Goal: Task Accomplishment & Management: Use online tool/utility

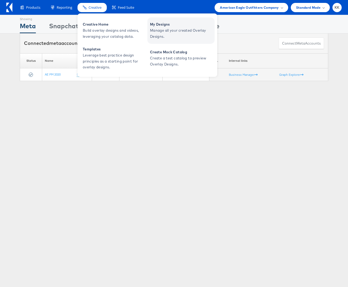
click at [174, 37] on span "Manage all your created Overlay Designs." at bounding box center [181, 33] width 63 height 12
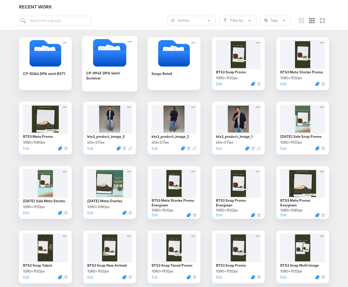
scroll to position [112, 0]
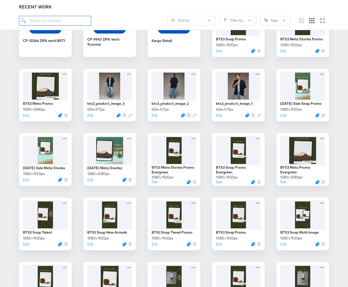
click at [50, 21] on input "search" at bounding box center [55, 21] width 72 height 10
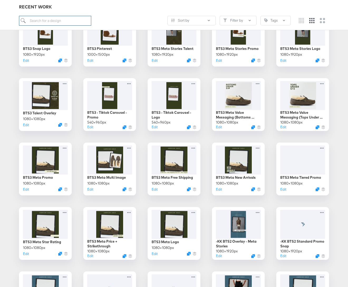
scroll to position [372, 0]
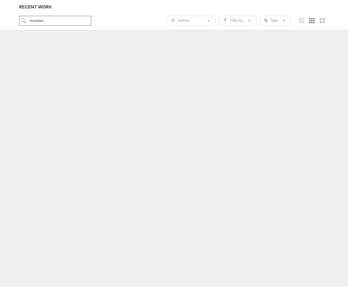
scroll to position [58, 0]
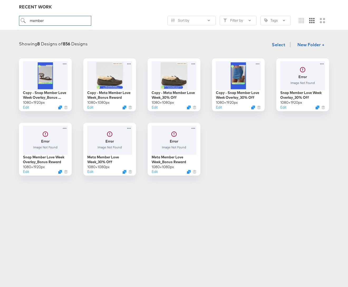
type input "member"
click at [152, 108] on button "Edit" at bounding box center [154, 108] width 6 height 5
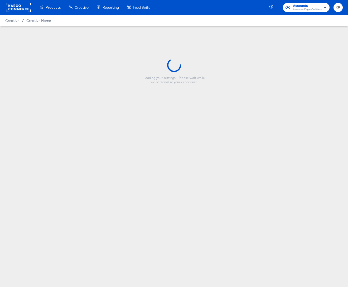
type input "Copy - Meta Member Love Week_30% Off"
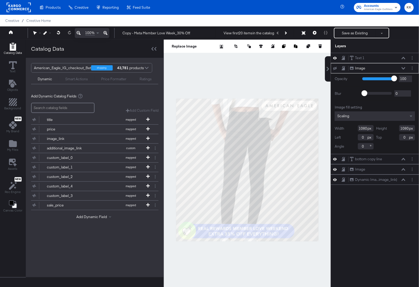
click at [231, 255] on div at bounding box center [247, 170] width 167 height 260
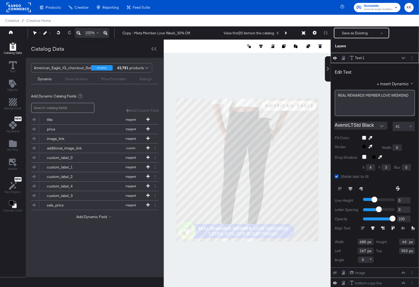
click at [216, 259] on div at bounding box center [247, 170] width 167 height 260
drag, startPoint x: 381, startPoint y: 95, endPoint x: 416, endPoint y: 95, distance: 34.3
click at [348, 95] on html "Products Creative Reporting Feed Suite Accounts American Eagle Outfitters KK Cr…" at bounding box center [209, 143] width 419 height 287
click at [347, 95] on span "REAL REWARDS MEMBER" at bounding box center [359, 95] width 42 height 5
drag, startPoint x: 410, startPoint y: 96, endPoint x: 378, endPoint y: 95, distance: 32.4
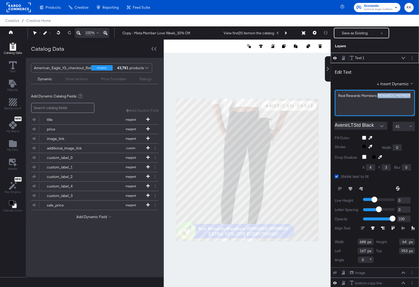
click at [348, 95] on span "Real Rewards Members REWARDS MEMBER" at bounding box center [374, 95] width 72 height 5
click at [348, 57] on icon at bounding box center [404, 58] width 4 height 3
type input "665"
type input "168"
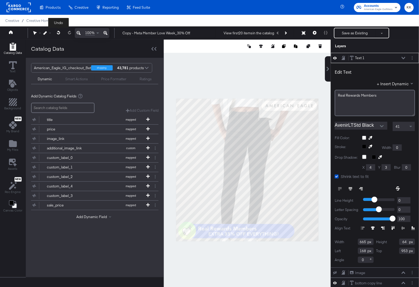
click at [59, 32] on icon at bounding box center [58, 33] width 3 height 4
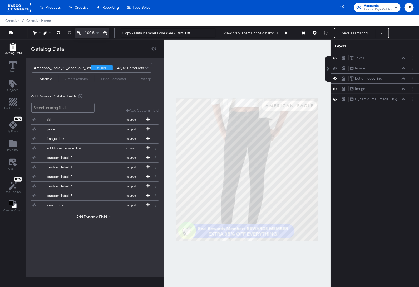
click at [250, 260] on div at bounding box center [247, 170] width 167 height 260
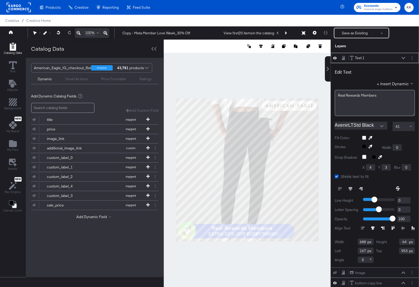
type input "273"
type input "949"
click at [263, 248] on div at bounding box center [247, 170] width 167 height 260
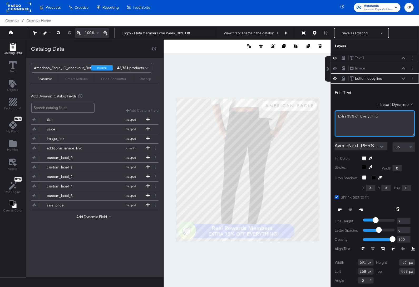
click at [348, 116] on span "Extra 35% off Everything!" at bounding box center [358, 116] width 40 height 5
drag, startPoint x: 347, startPoint y: 116, endPoint x: 325, endPoint y: 116, distance: 21.4
click at [325, 116] on div "Text 1 Text 1 Image Image bottom copy line bottom copy line Edit Text + Insert …" at bounding box center [371, 172] width 95 height 239
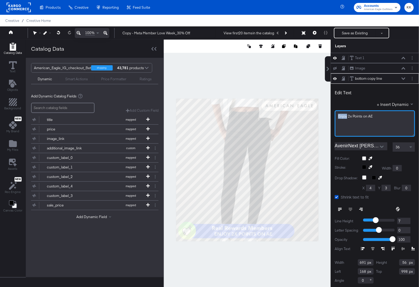
drag, startPoint x: 347, startPoint y: 117, endPoint x: 329, endPoint y: 117, distance: 18.7
click at [329, 117] on div "Text 1 Text 1 Image Image bottom copy line bottom copy line Edit Text + Insert …" at bounding box center [371, 172] width 95 height 239
click at [345, 116] on span "Earn 2x Points on AE Jeans & Shorts." at bounding box center [367, 116] width 59 height 5
click at [355, 101] on div "+ Insert Dynamic" at bounding box center [375, 105] width 80 height 8
click at [404, 78] on icon at bounding box center [404, 78] width 4 height 2
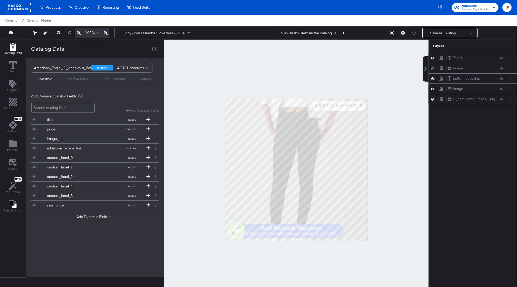
click at [178, 144] on div at bounding box center [296, 170] width 264 height 260
click at [318, 253] on div at bounding box center [296, 170] width 264 height 260
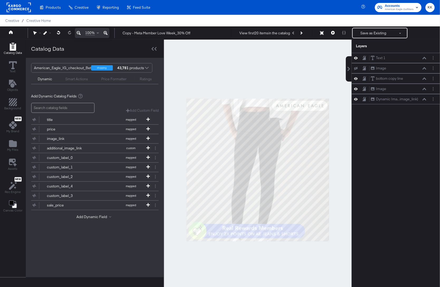
click at [273, 258] on div at bounding box center [258, 170] width 188 height 260
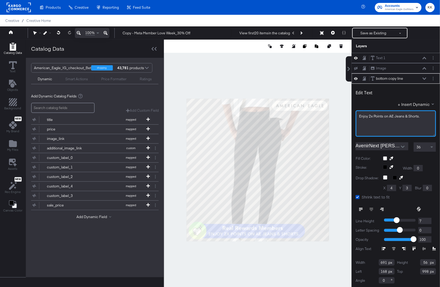
click at [393, 116] on span "Enjoy 2x Points on AE Jeans & Shorts." at bounding box center [389, 116] width 61 height 5
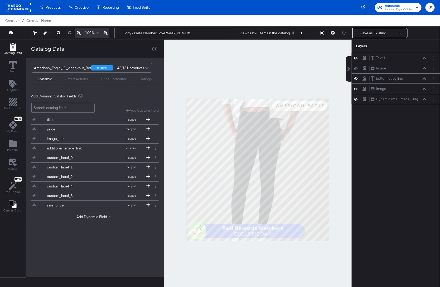
click at [284, 250] on div at bounding box center [258, 170] width 188 height 260
click at [271, 262] on div at bounding box center [258, 170] width 188 height 260
click at [304, 35] on button "Next Product" at bounding box center [300, 32] width 7 height 9
click at [302, 33] on icon "Next Product" at bounding box center [300, 32] width 3 height 3
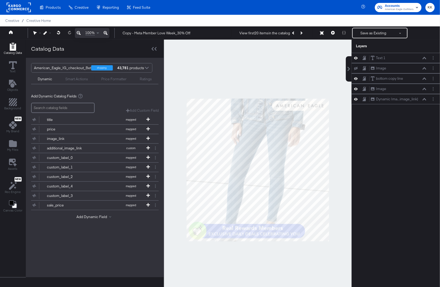
click at [274, 67] on div at bounding box center [258, 170] width 188 height 260
click at [301, 33] on button "Next Product" at bounding box center [300, 32] width 7 height 9
click at [303, 31] on button "Next Product" at bounding box center [300, 32] width 7 height 9
click at [302, 32] on icon "Next Product" at bounding box center [300, 32] width 3 height 3
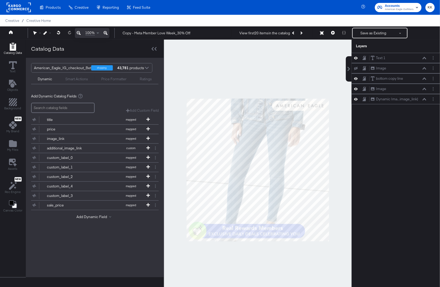
click at [280, 63] on div at bounding box center [258, 170] width 188 height 260
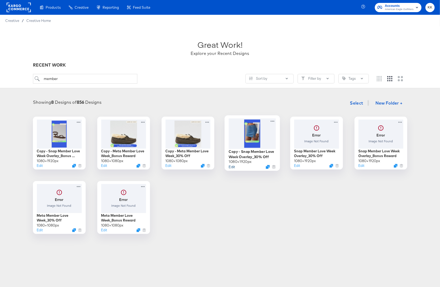
click at [233, 167] on button "Edit" at bounding box center [232, 166] width 6 height 5
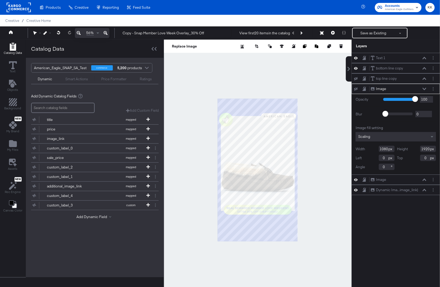
click at [193, 74] on div at bounding box center [258, 170] width 188 height 260
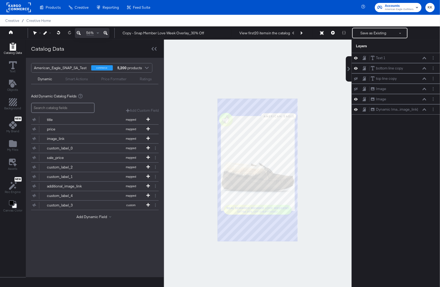
click at [105, 32] on icon at bounding box center [106, 33] width 4 height 6
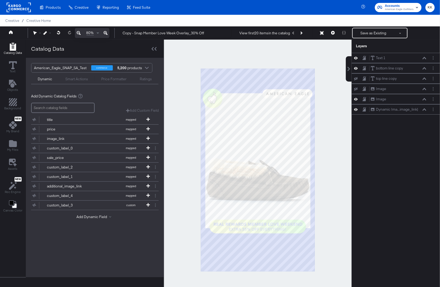
click at [178, 93] on div at bounding box center [258, 170] width 188 height 260
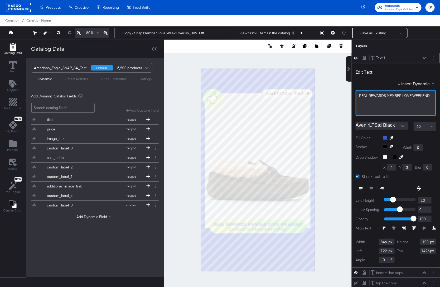
click at [385, 96] on span "REAL ﻿REWARDS MEMBER LOVE WEEKEND" at bounding box center [394, 95] width 71 height 5
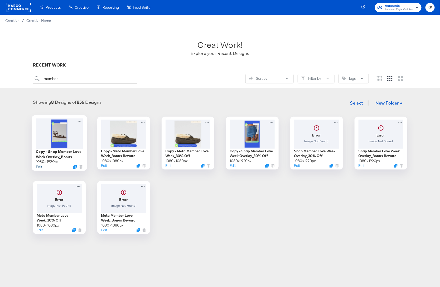
click at [40, 166] on button "Edit" at bounding box center [39, 166] width 6 height 5
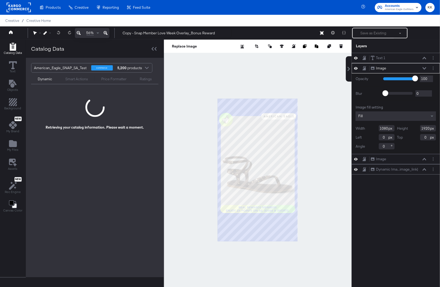
click at [105, 32] on icon at bounding box center [106, 33] width 4 height 6
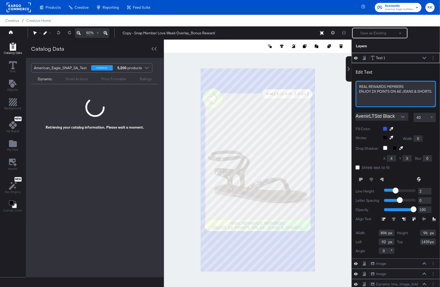
click at [385, 85] on span "REAL REWARDS MEMBERS" at bounding box center [381, 86] width 45 height 5
click at [362, 86] on div "RENJOY 2X POINTS ON AE JEANS & SHORTS." at bounding box center [396, 89] width 74 height 10
click at [363, 85] on div "RENJOY 2X POINTS ON AE JEANS & SHORTS." at bounding box center [396, 89] width 74 height 10
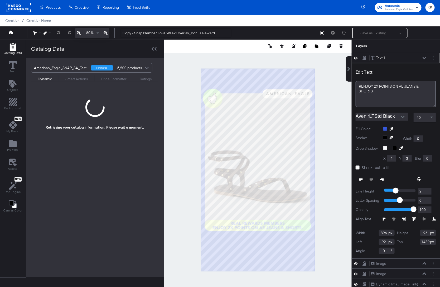
click at [371, 93] on div "RENJOY 2X POINTS ON AE JEANS & SHORTS." at bounding box center [396, 89] width 74 height 10
click at [365, 86] on div "RENJOY 2X POINTS ON AE JEANS & SHORTS." at bounding box center [396, 89] width 74 height 10
type input "1438"
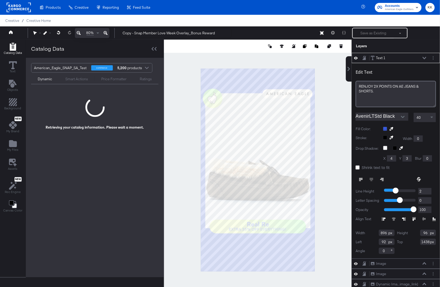
drag, startPoint x: 362, startPoint y: 86, endPoint x: 357, endPoint y: 86, distance: 4.7
click at [357, 86] on div "RENJOY 2X POINTS ON AE JEANS & SHORTS." at bounding box center [396, 94] width 80 height 26
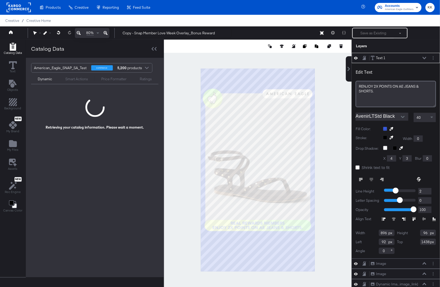
click at [369, 86] on div "RENJOY 2X POINTS ON AE JEANS & SHORTS." at bounding box center [396, 89] width 74 height 10
click at [419, 55] on div "Text 1 Text 1" at bounding box center [399, 58] width 56 height 6
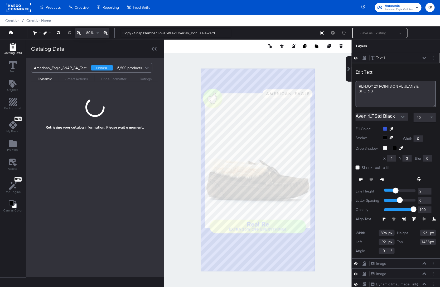
click at [419, 57] on icon at bounding box center [425, 58] width 4 height 3
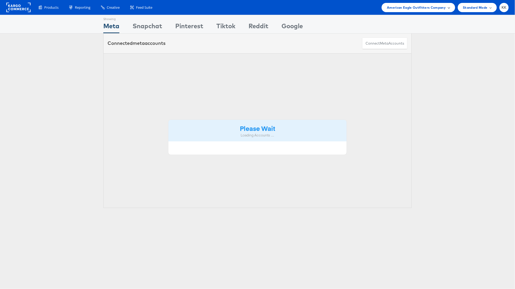
click at [435, 8] on span "American Eagle Outfitters Company" at bounding box center [416, 8] width 59 height 6
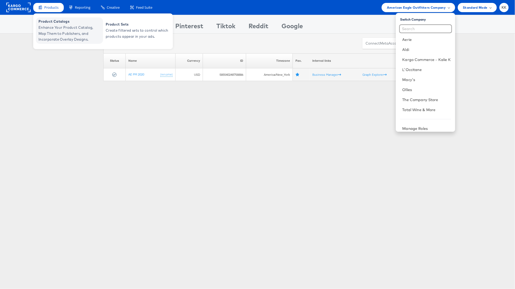
click at [47, 28] on span "Enhance Your Product Catalog, Map Them to Publishers, and Incorporate Overlay D…" at bounding box center [69, 34] width 63 height 18
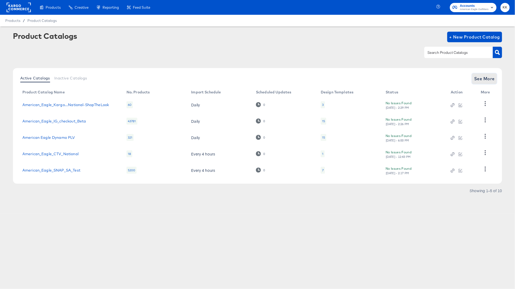
click at [487, 81] on span "See More" at bounding box center [484, 78] width 21 height 7
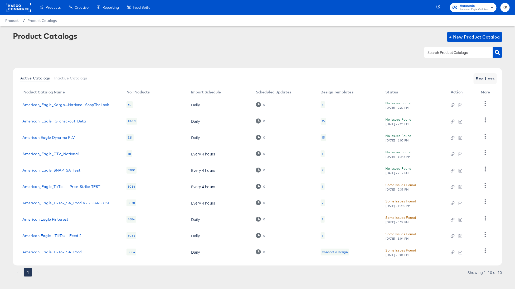
click at [62, 218] on link "American Eagle Pinterest" at bounding box center [45, 219] width 46 height 4
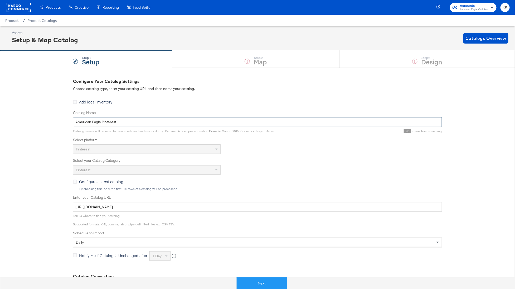
click at [103, 119] on input "American Eagle Pinterest" at bounding box center [257, 122] width 369 height 10
